Goal: Download file/media

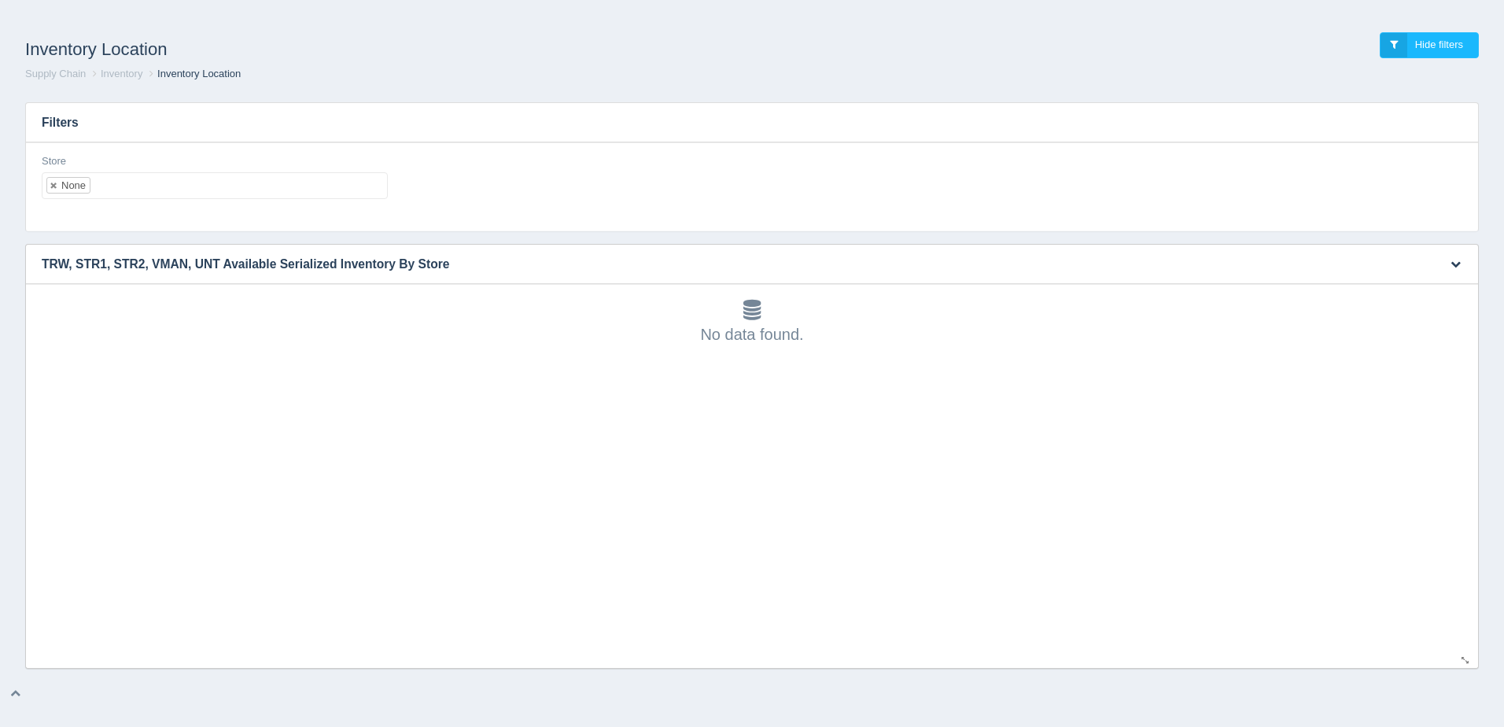
scroll to position [5, 0]
click at [52, 186] on link at bounding box center [54, 185] width 9 height 10
click at [82, 187] on ul at bounding box center [215, 185] width 346 height 27
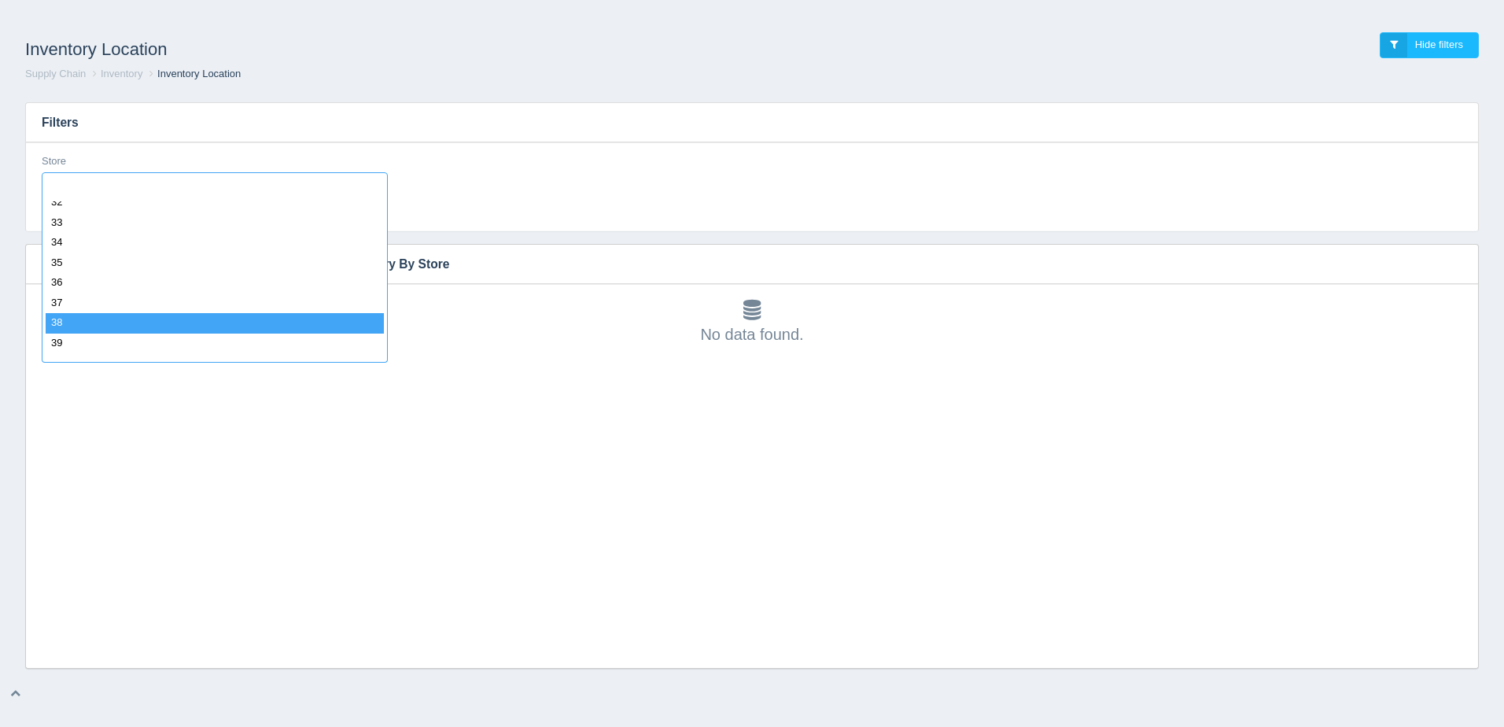
scroll to position [708, 0]
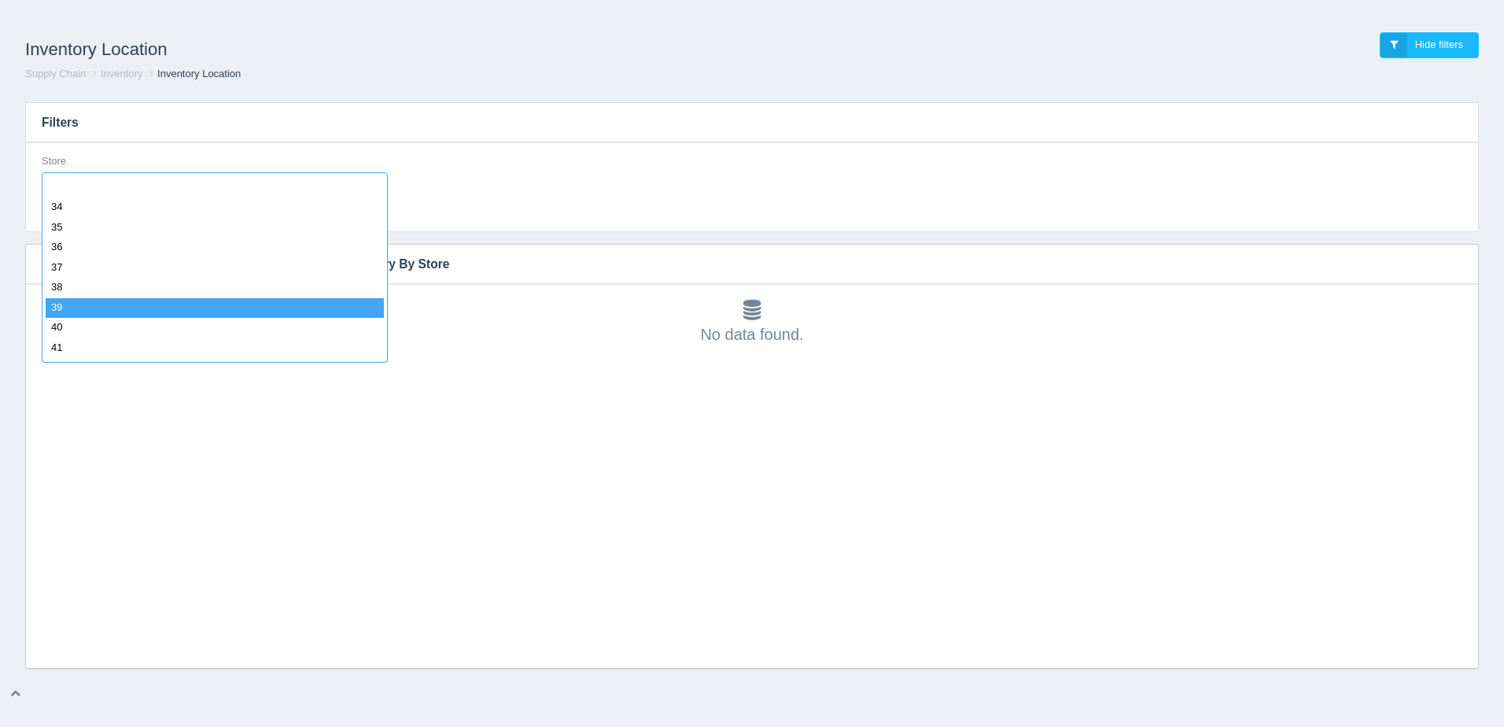
select select "39"
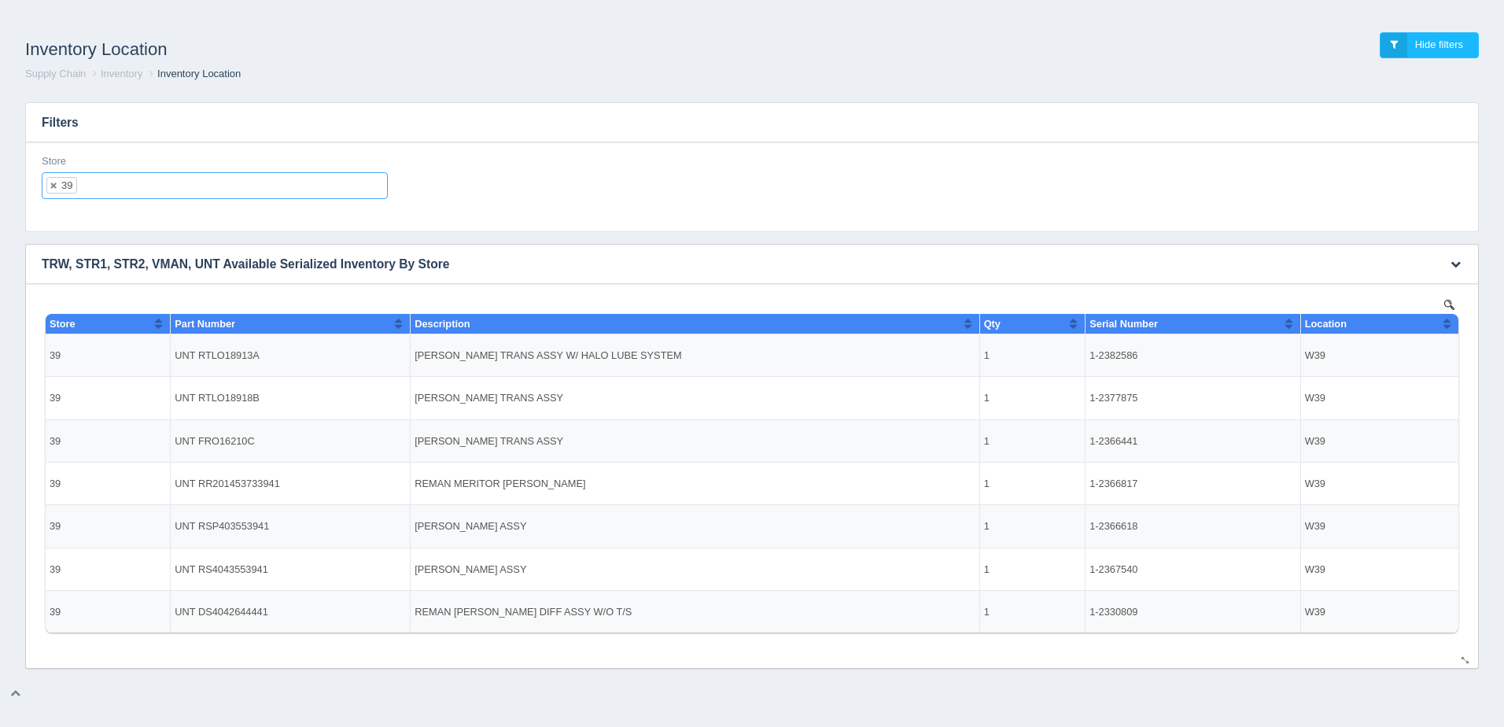
scroll to position [0, 0]
click at [1456, 263] on icon "button" at bounding box center [1455, 264] width 10 height 10
click at [1424, 281] on link "Download CSV" at bounding box center [1403, 287] width 126 height 23
click at [54, 183] on link at bounding box center [54, 185] width 9 height 10
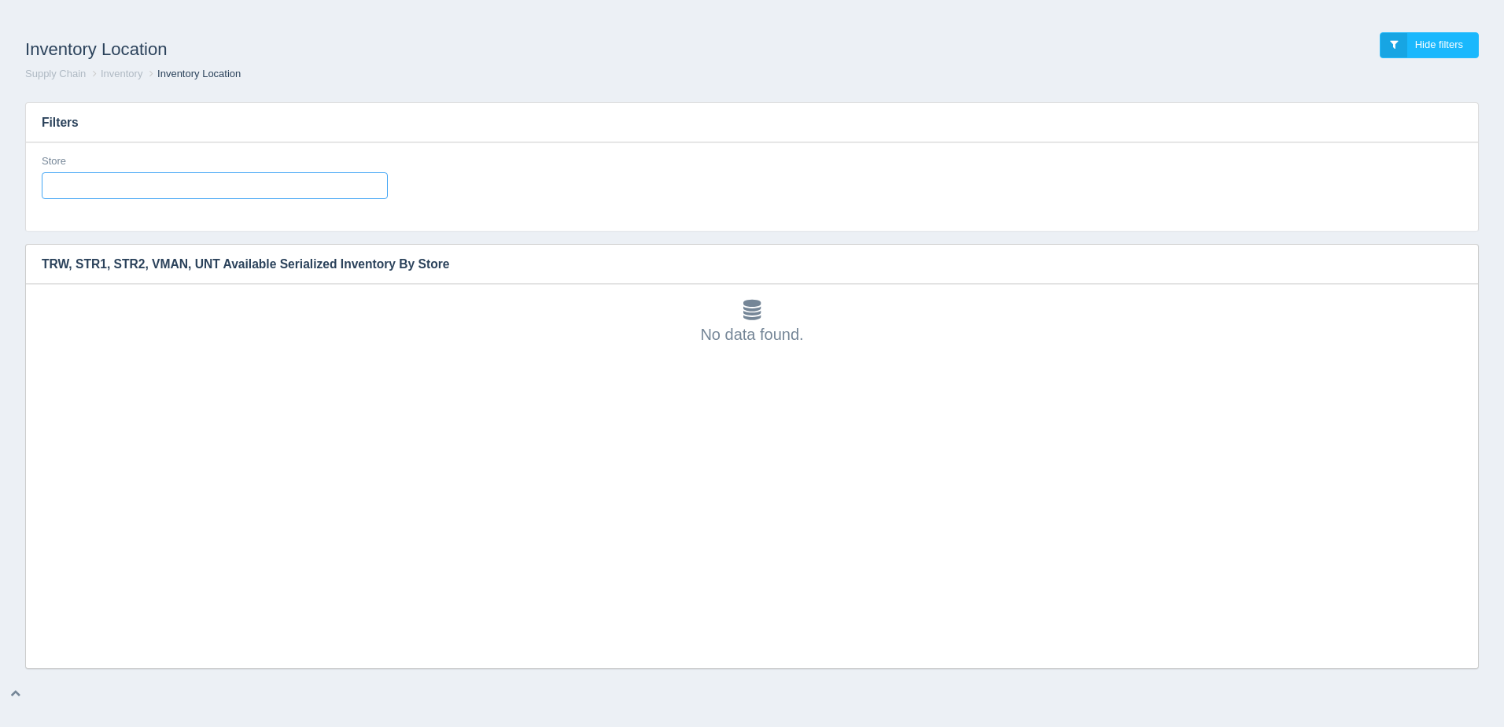
click at [55, 183] on input "text" at bounding box center [55, 185] width 27 height 25
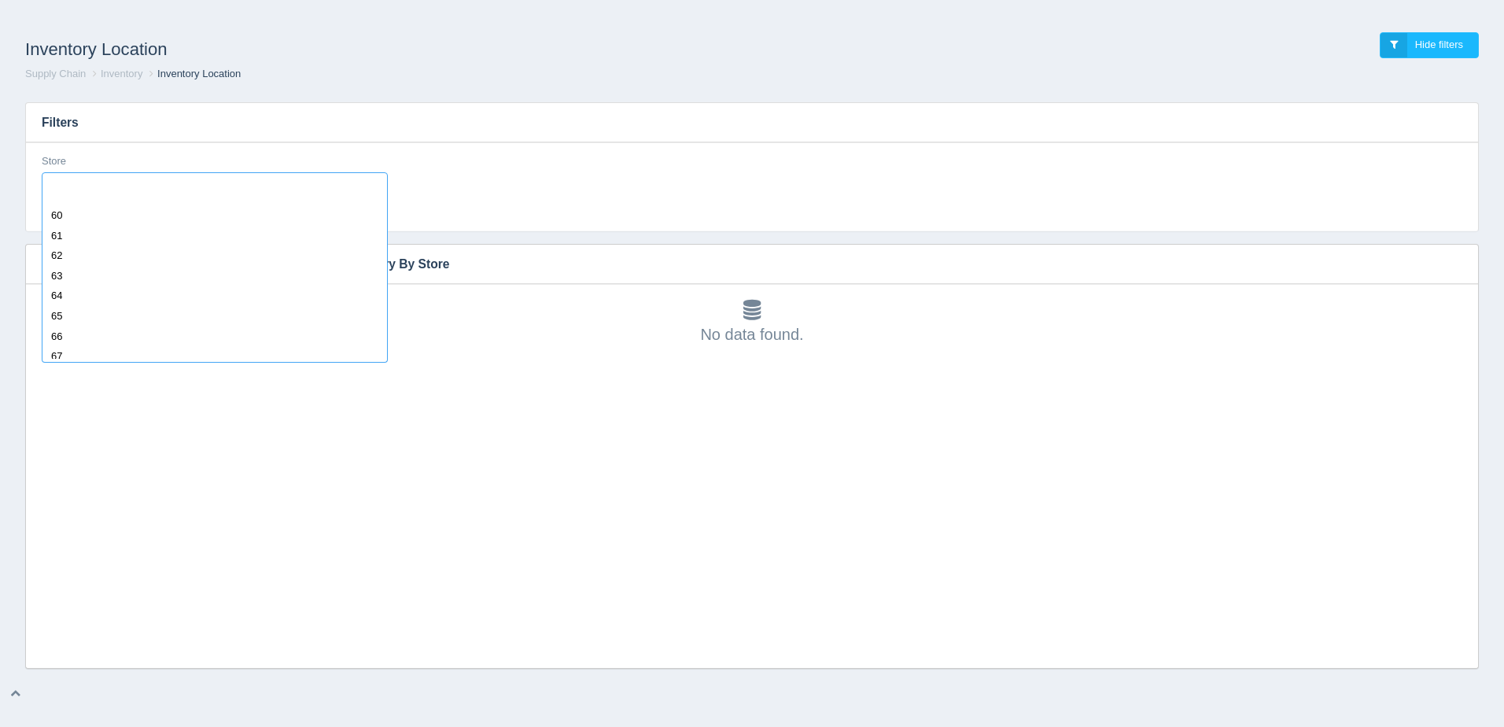
scroll to position [1337, 0]
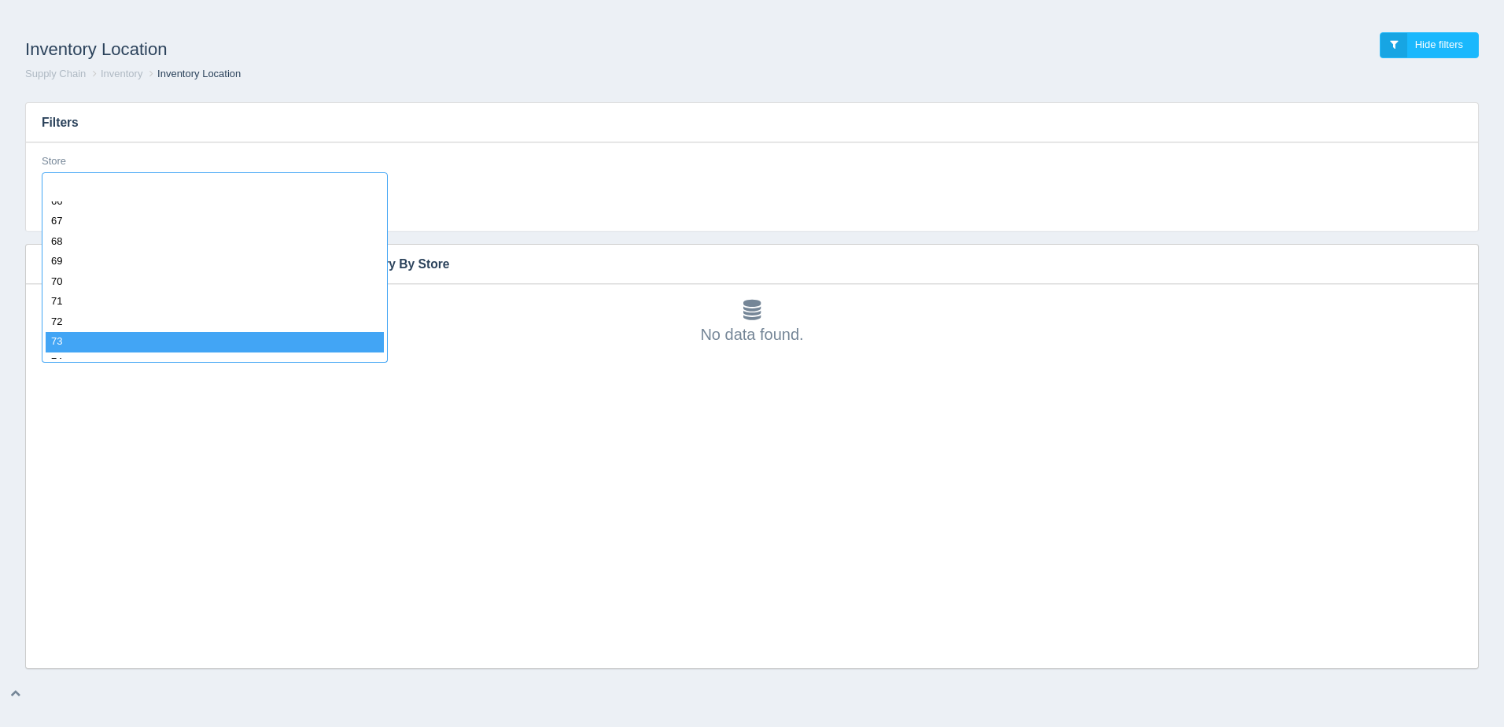
select select "73"
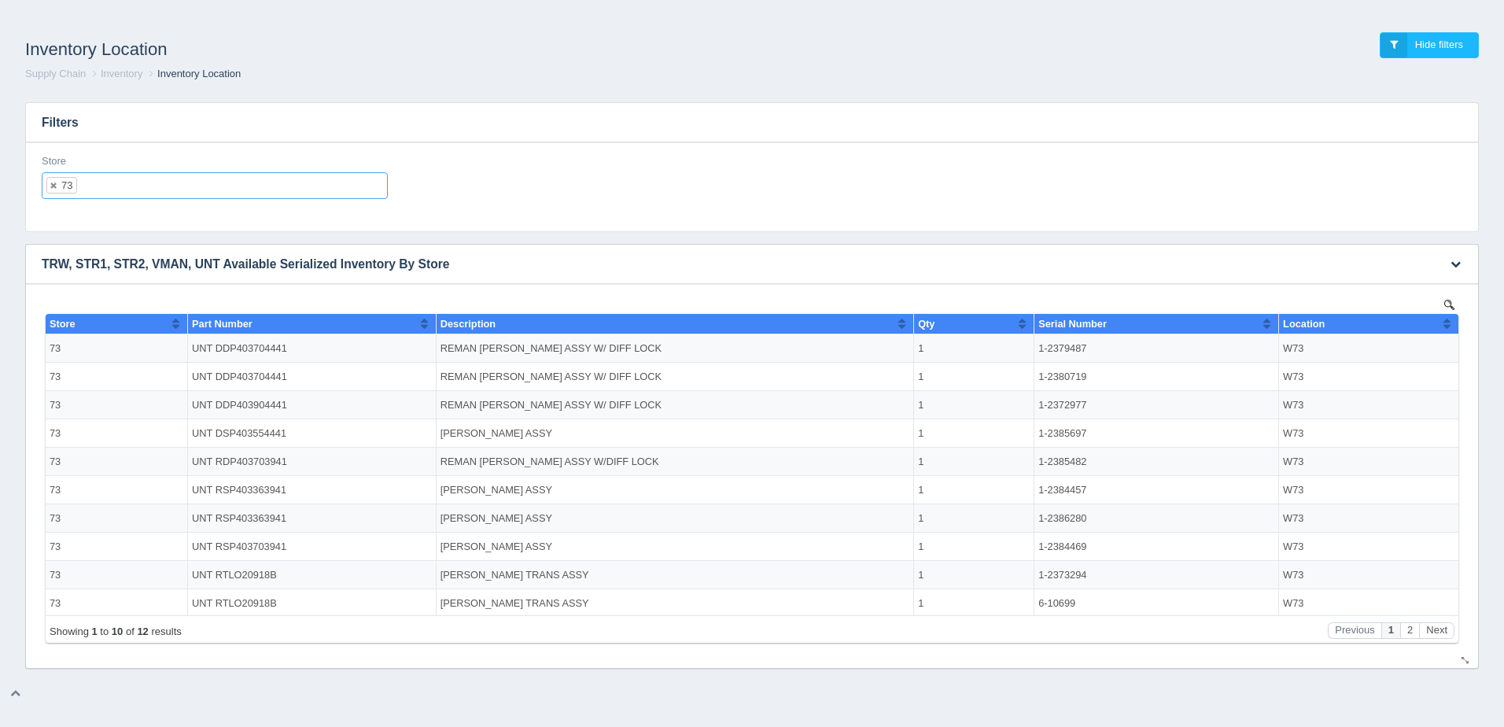
scroll to position [0, 0]
click at [1456, 263] on icon "button" at bounding box center [1455, 264] width 10 height 10
click at [1401, 286] on link "Download CSV" at bounding box center [1403, 287] width 126 height 23
click at [852, 210] on div "Store 73 All None 1 2 3 4 5 6 7 8 9 10 11 12 13 14 15 16 17 18 19 20 21 22 23 2…" at bounding box center [751, 182] width 1433 height 57
click at [57, 188] on li "73" at bounding box center [61, 185] width 31 height 17
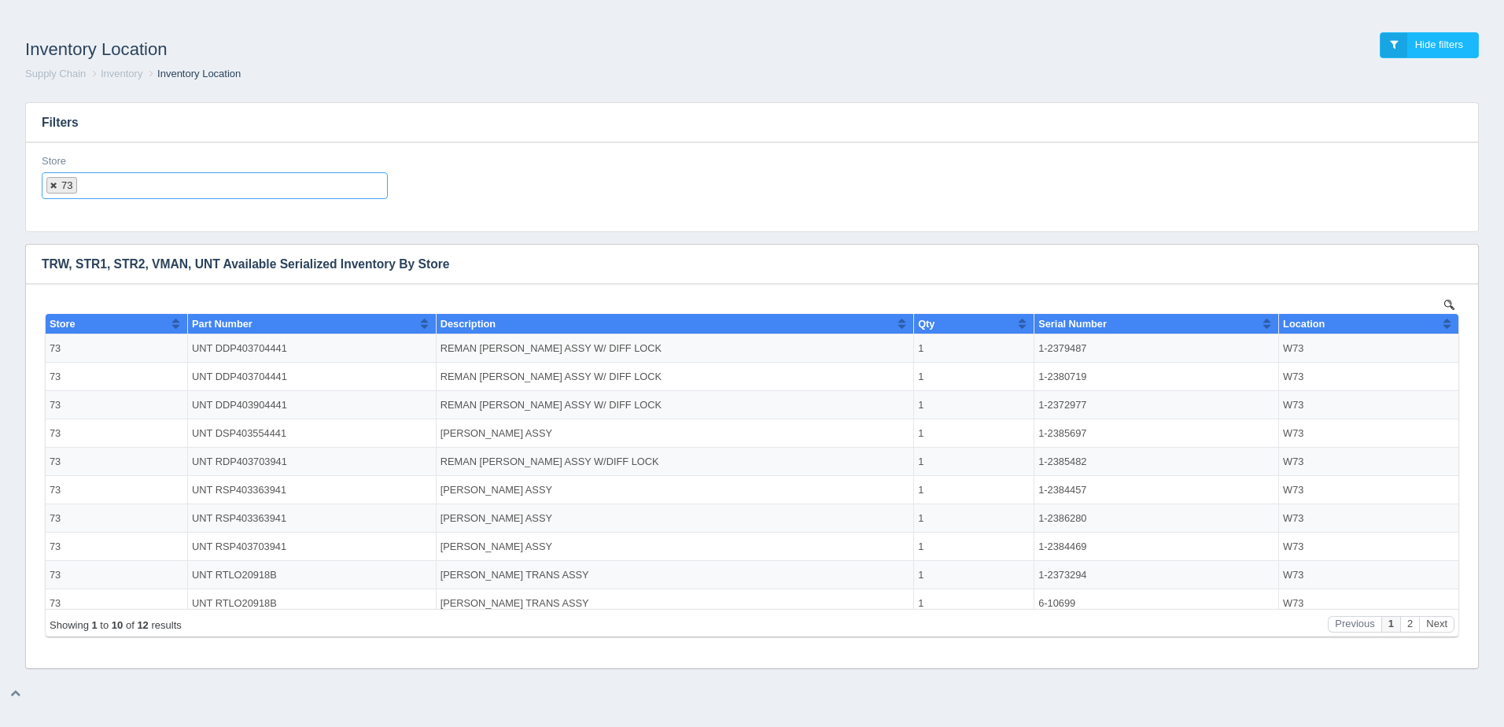
click at [55, 186] on link at bounding box center [54, 185] width 9 height 10
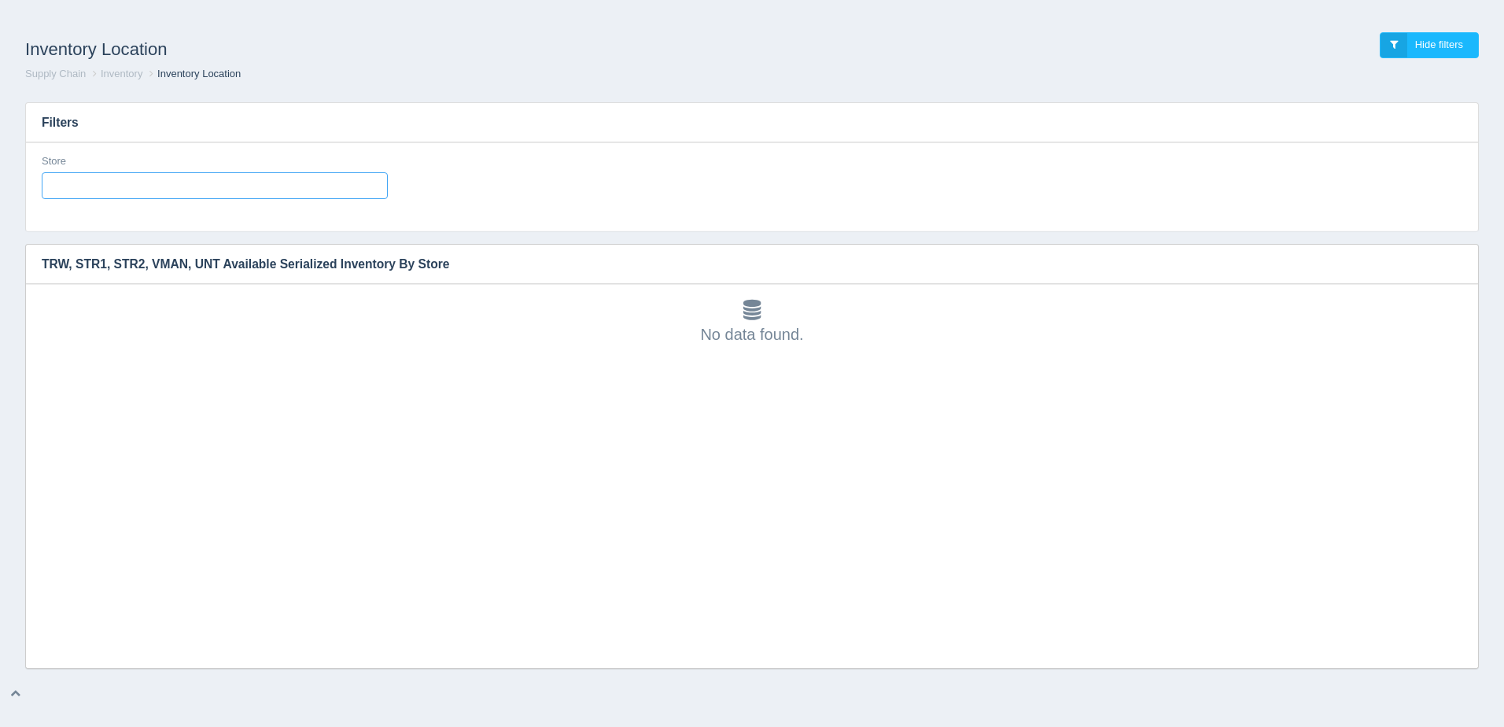
click at [82, 186] on ul at bounding box center [215, 185] width 346 height 27
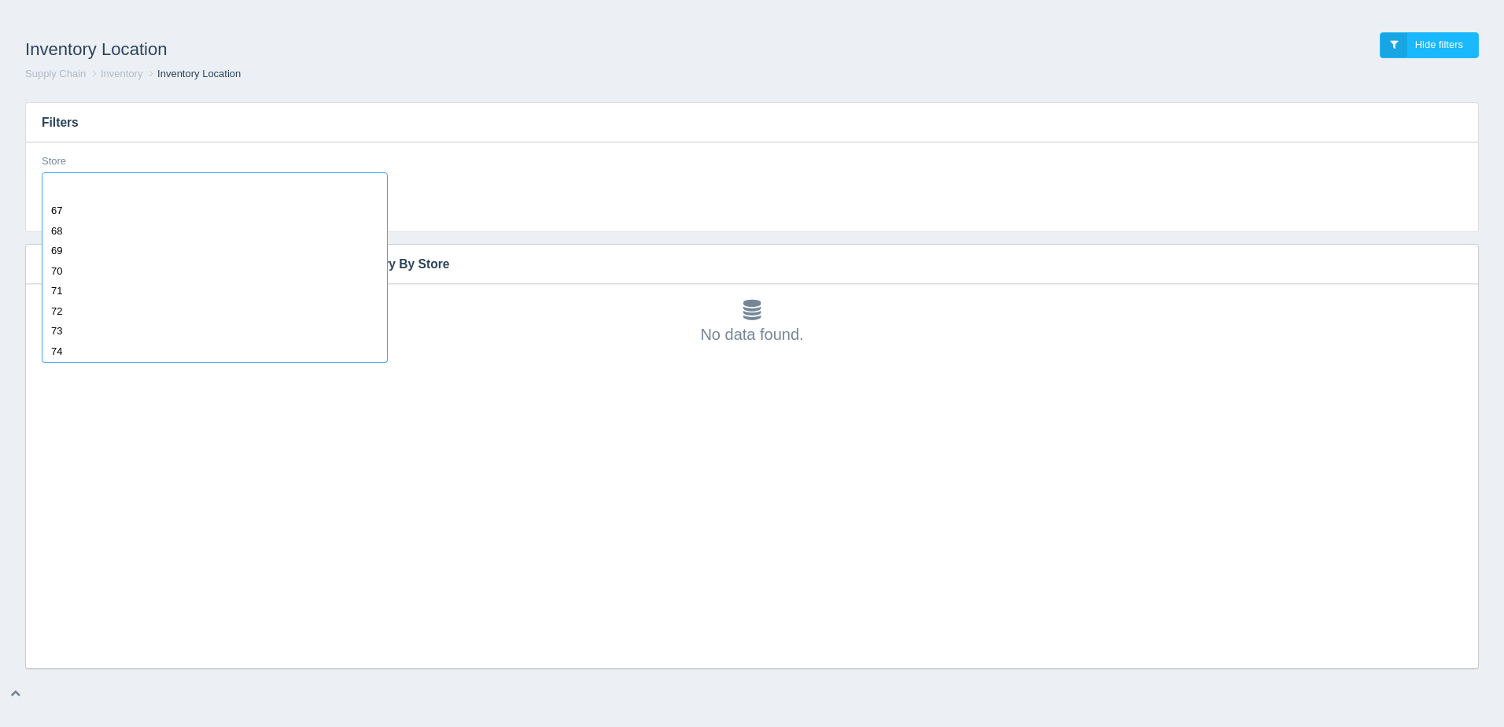
scroll to position [1411, 0]
select select "73"
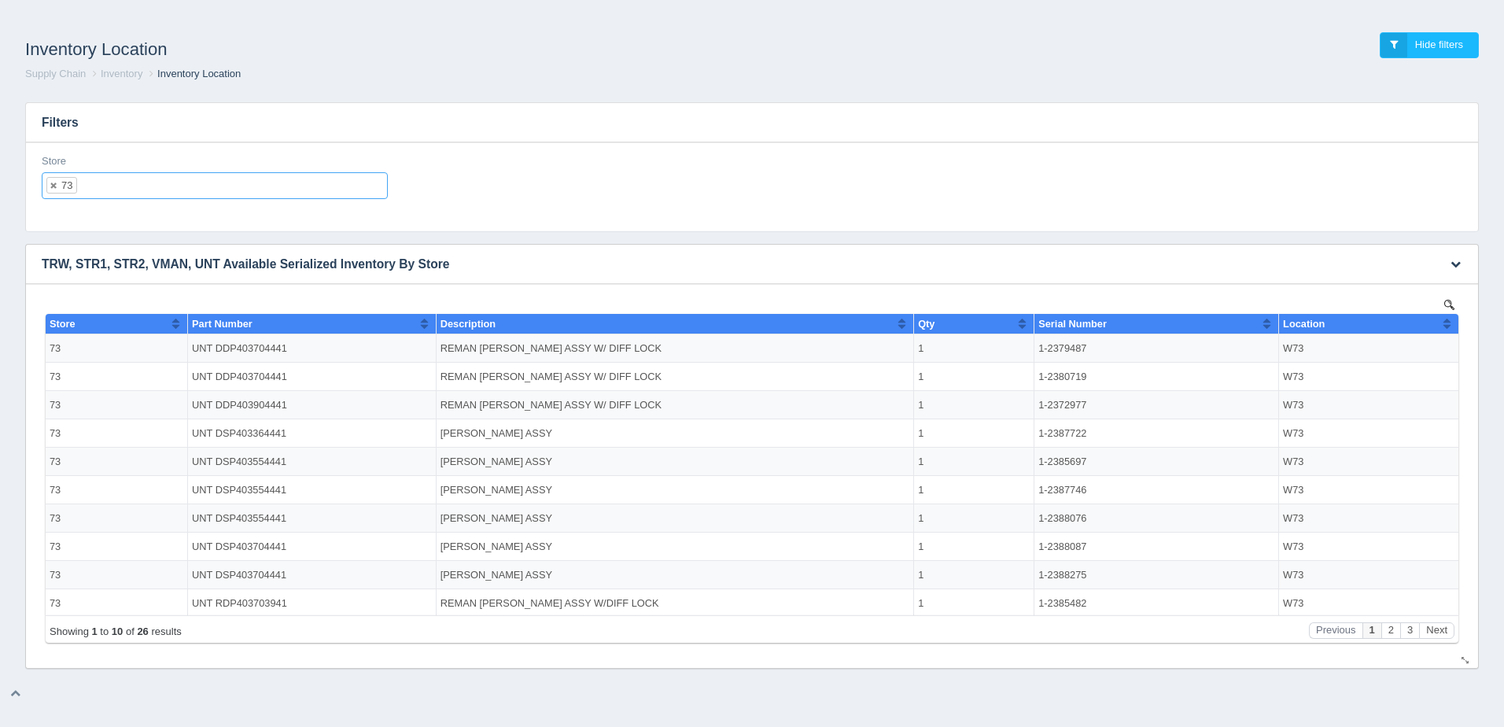
scroll to position [0, 0]
click at [1456, 260] on icon "button" at bounding box center [1455, 264] width 10 height 10
click at [1413, 281] on link "Download CSV" at bounding box center [1403, 287] width 126 height 23
